Goal: Task Accomplishment & Management: Check status

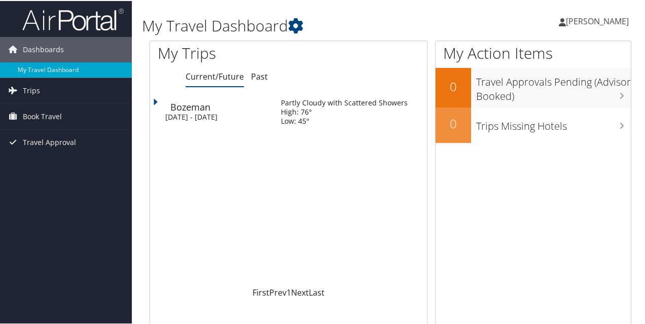
click at [220, 114] on div "[DATE] - [DATE]" at bounding box center [215, 116] width 100 height 9
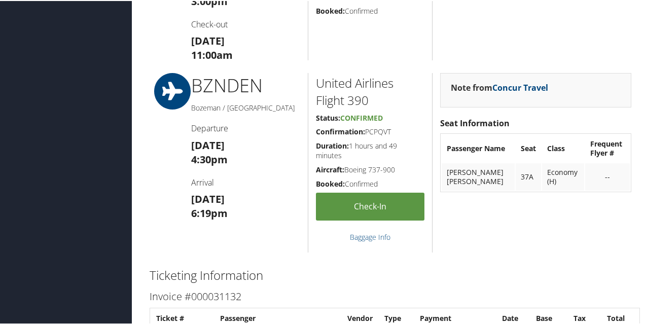
scroll to position [643, 0]
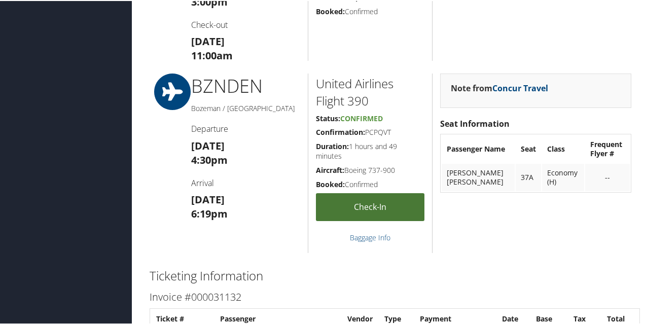
click at [334, 204] on link "Check-in" at bounding box center [370, 206] width 109 height 28
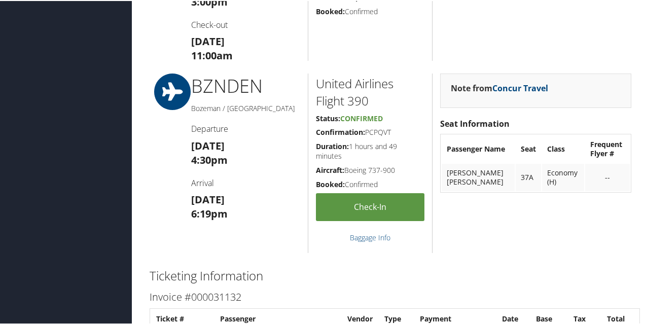
drag, startPoint x: 392, startPoint y: 125, endPoint x: 381, endPoint y: 127, distance: 11.3
click at [381, 127] on h5 "Confirmation: PCPQVT" at bounding box center [370, 131] width 109 height 10
click at [392, 127] on h5 "Confirmation: PCPQVT" at bounding box center [370, 131] width 109 height 10
click at [392, 130] on h5 "Confirmation: PCPQVT" at bounding box center [370, 131] width 109 height 10
